Goal: Task Accomplishment & Management: Complete application form

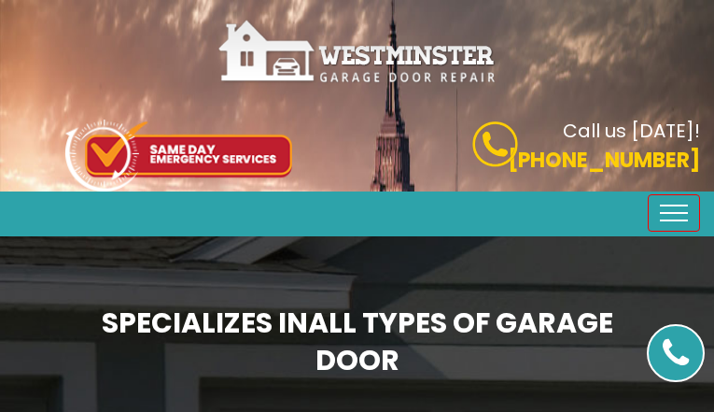
type input "hCaStTLd"
type input "3718547459"
type input "[EMAIL_ADDRESS][DOMAIN_NAME]"
type input "sXrcZkisY"
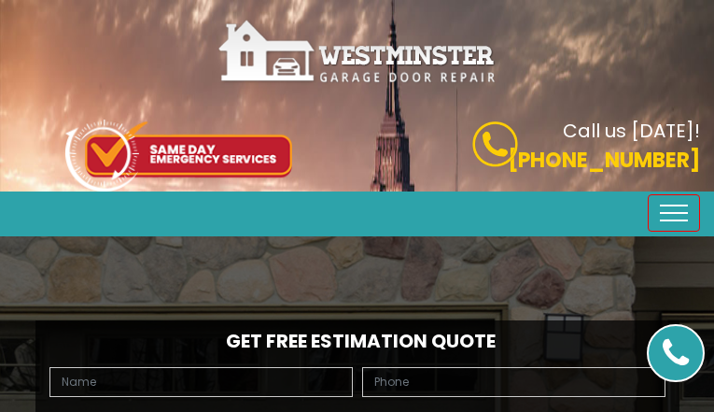
type input "AOfZAllxIVQuDupm"
type input "5298844428"
type input "[EMAIL_ADDRESS][DOMAIN_NAME]"
type input "mzYVvFVNZdKqK"
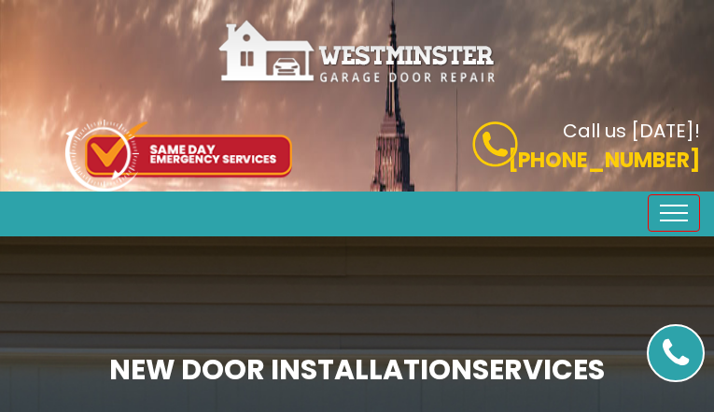
type input "ArfXxjmQdf"
type input "9199862414"
type input "[EMAIL_ADDRESS][DOMAIN_NAME]"
type input "vDIbFVsdcyHhqU"
